Goal: Find specific page/section: Find specific page/section

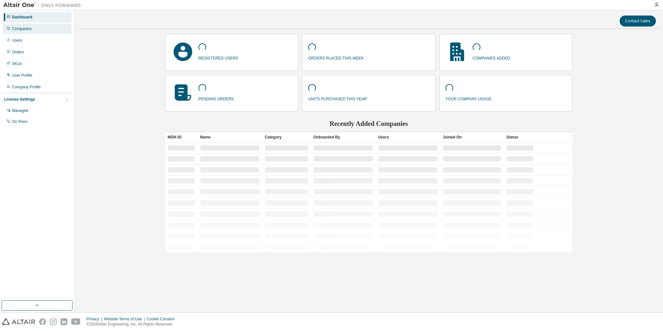
click at [26, 29] on div "Companies" at bounding box center [22, 28] width 20 height 5
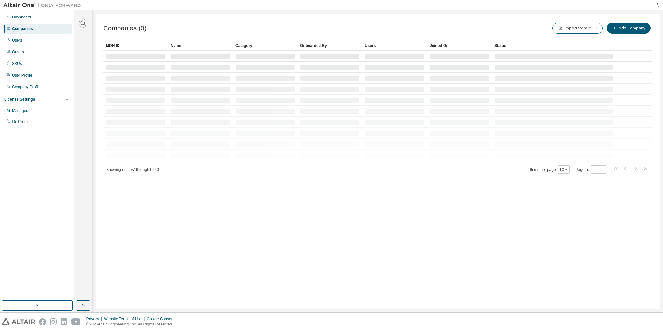
click at [84, 21] on icon "button" at bounding box center [83, 23] width 8 height 8
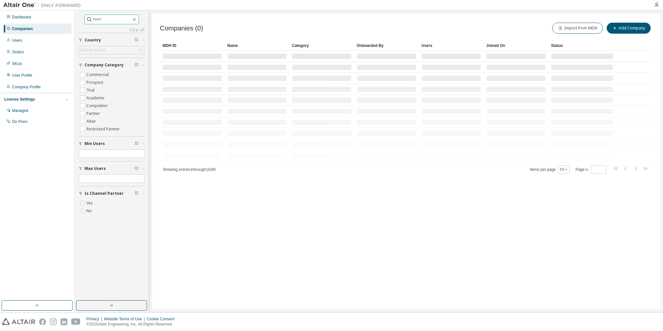
click at [101, 19] on input "text" at bounding box center [112, 19] width 39 height 6
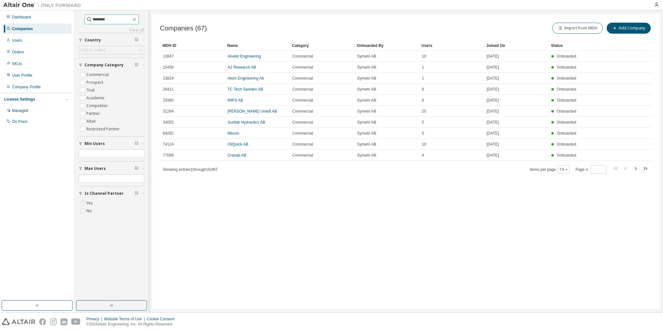
type input "********"
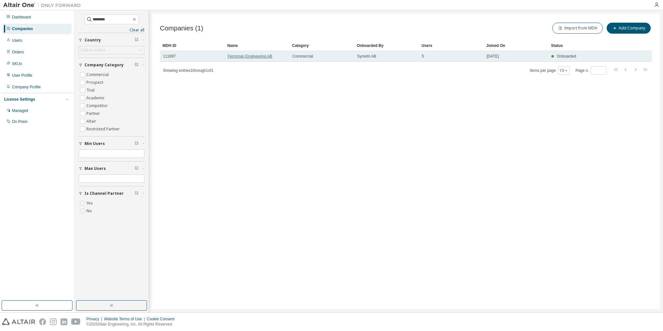
click at [251, 55] on link "Ferroman Engineering AB" at bounding box center [250, 56] width 45 height 5
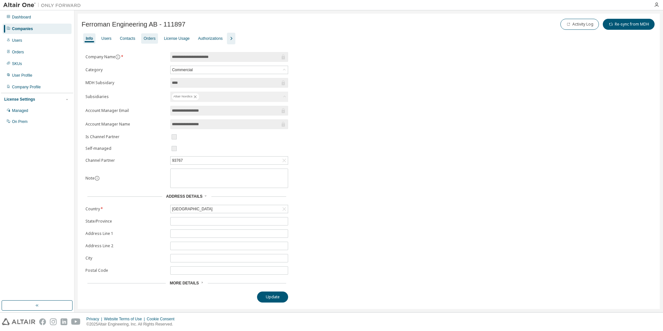
click at [144, 41] on div "Orders" at bounding box center [150, 38] width 12 height 5
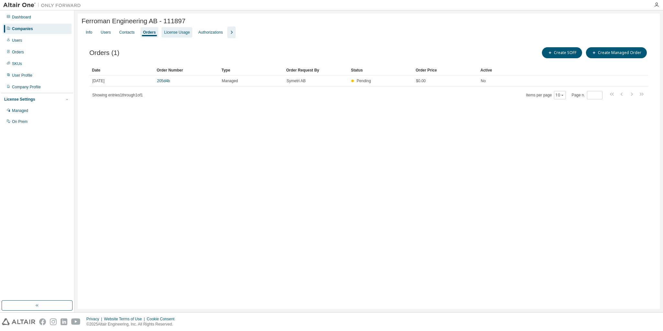
click at [180, 34] on div "License Usage" at bounding box center [177, 32] width 26 height 5
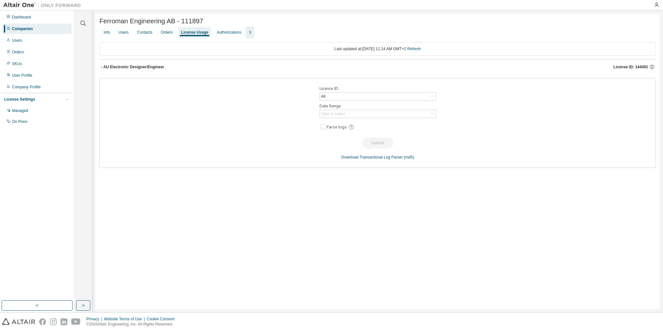
click at [124, 67] on div "AU Electronic Designer/Engineer" at bounding box center [133, 66] width 61 height 5
